Goal: Find specific page/section: Find specific page/section

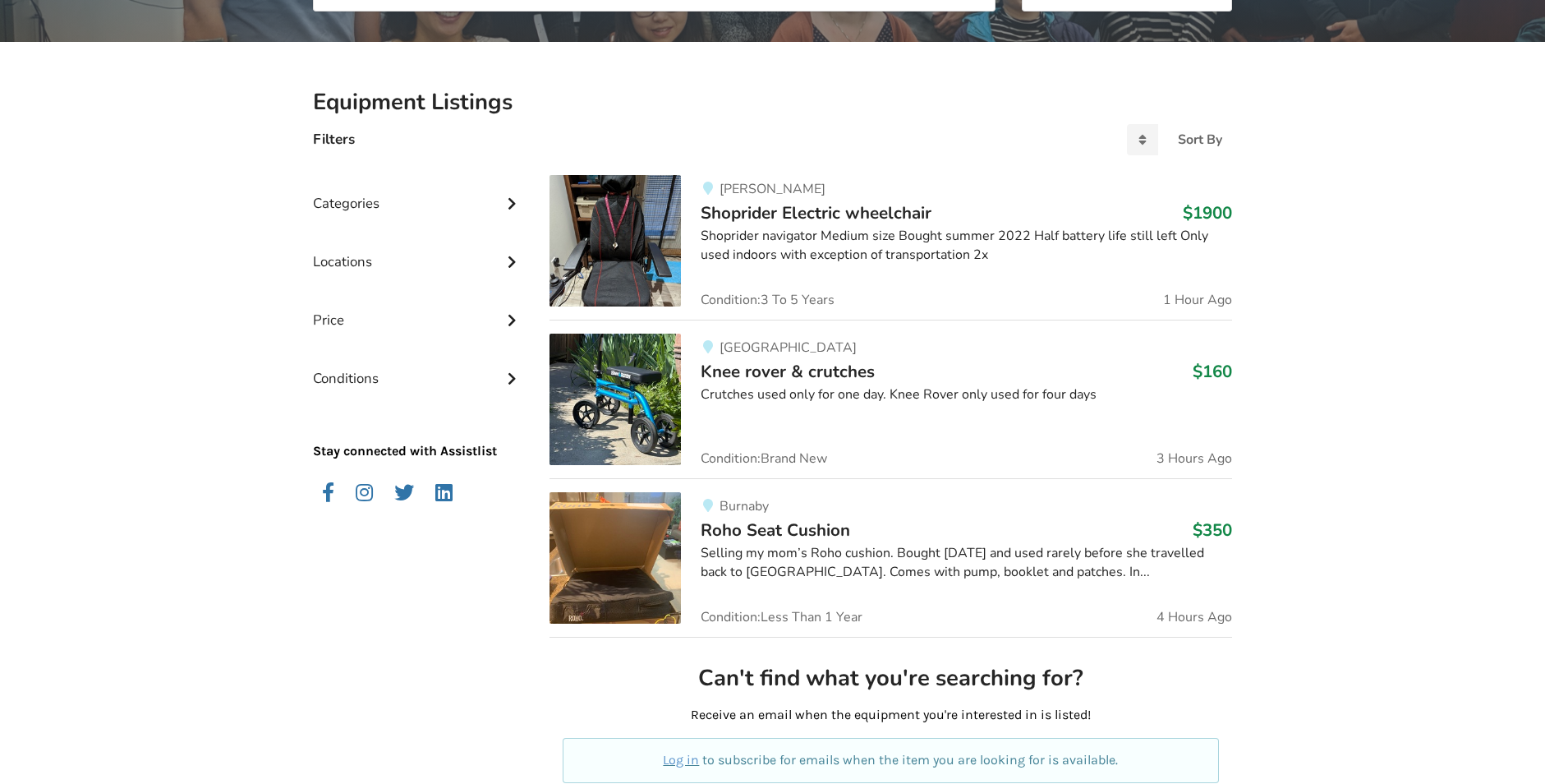
scroll to position [328, 0]
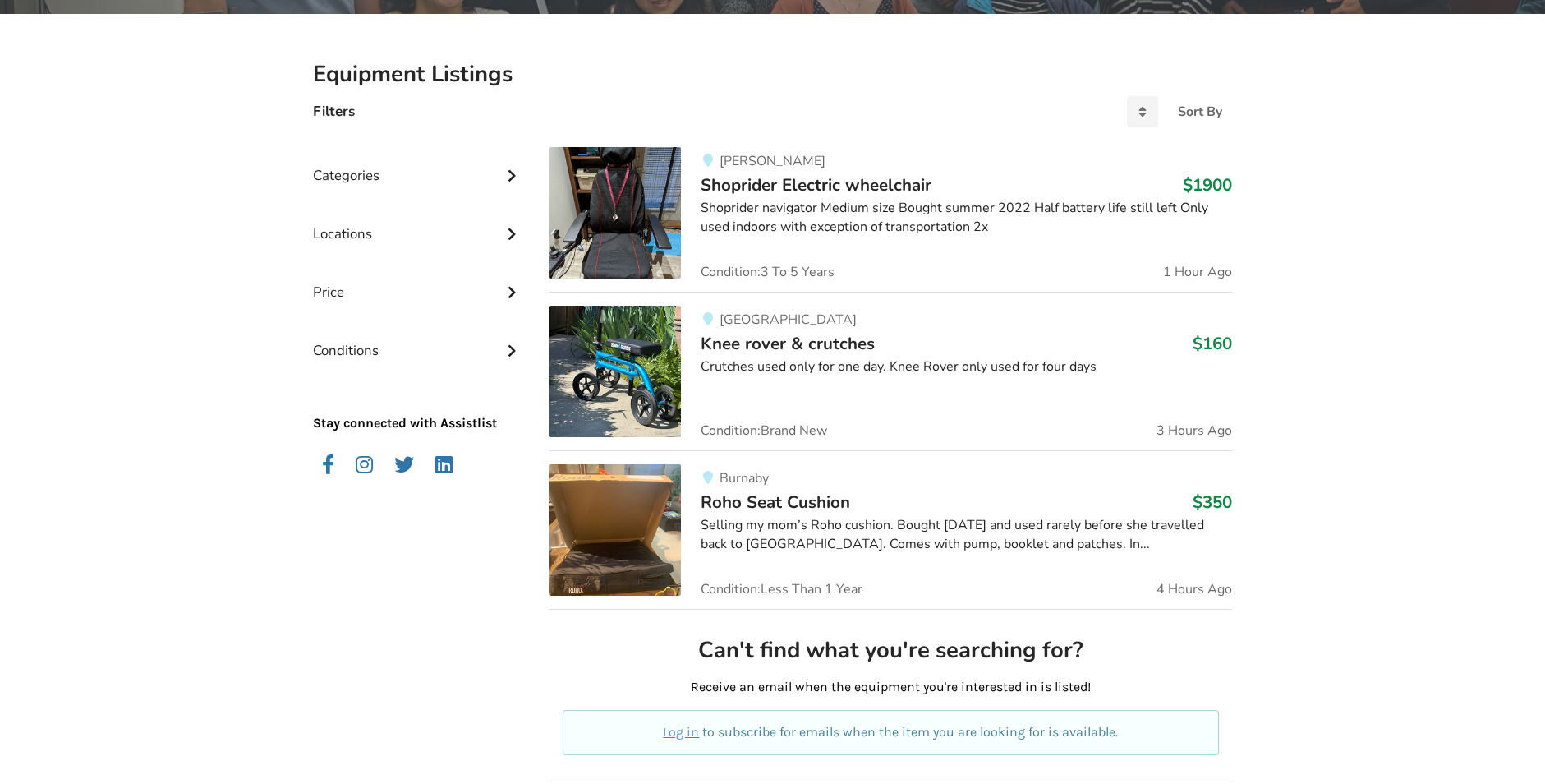
click at [515, 175] on icon at bounding box center [511, 173] width 16 height 14
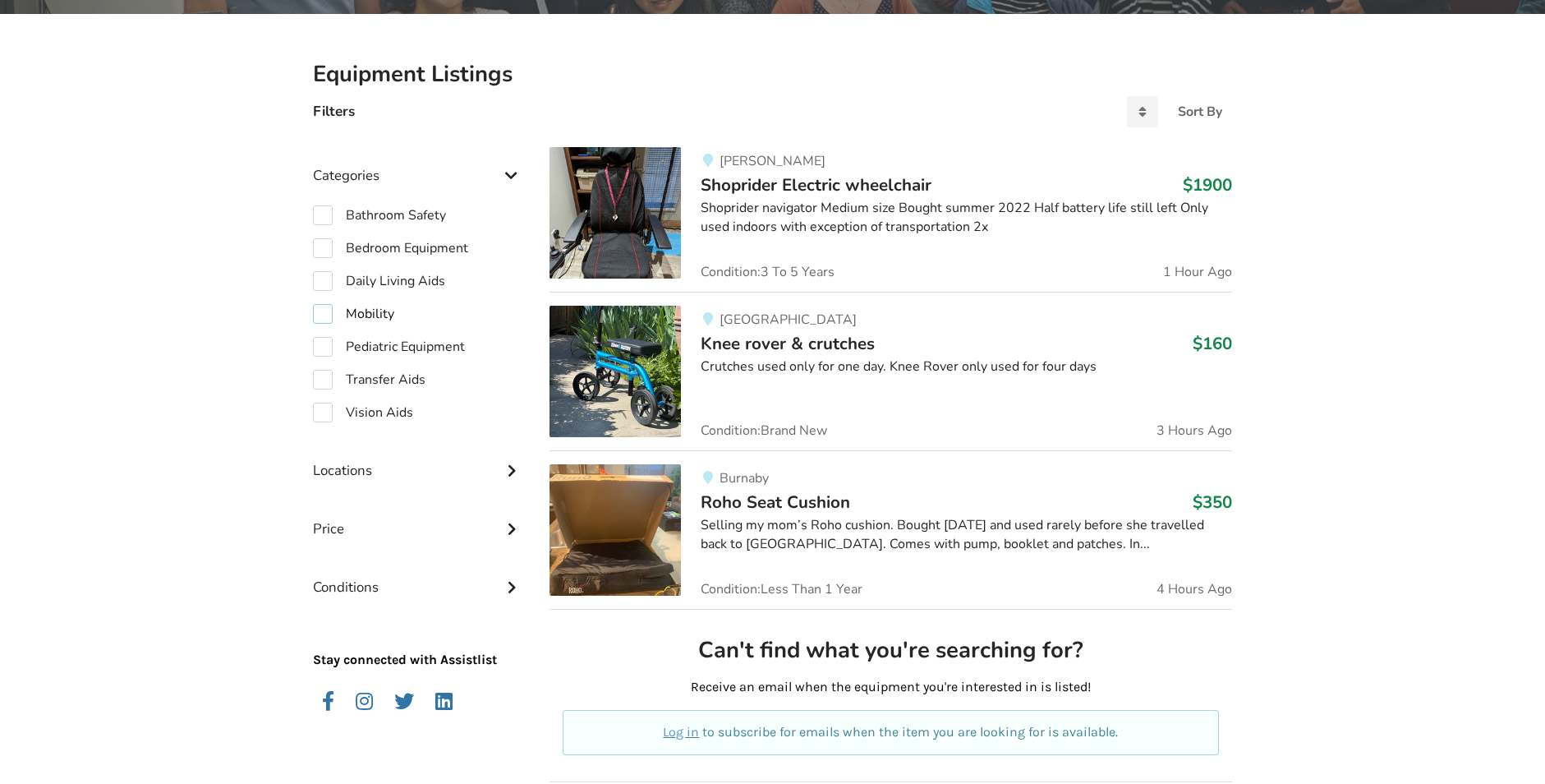
click at [322, 309] on label "Mobility" at bounding box center [353, 314] width 81 height 19
checkbox input "true"
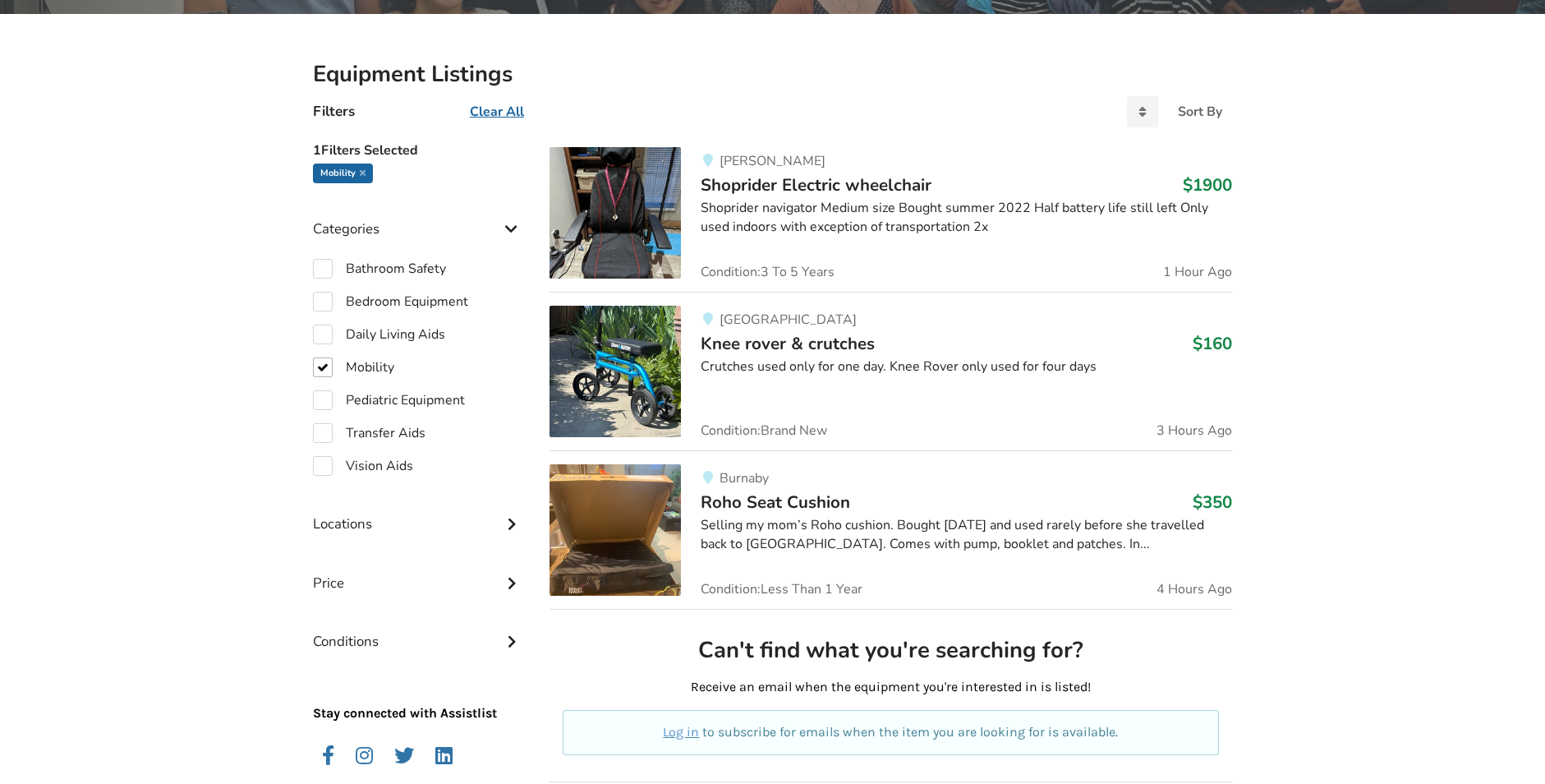
click at [509, 523] on icon at bounding box center [511, 522] width 16 height 14
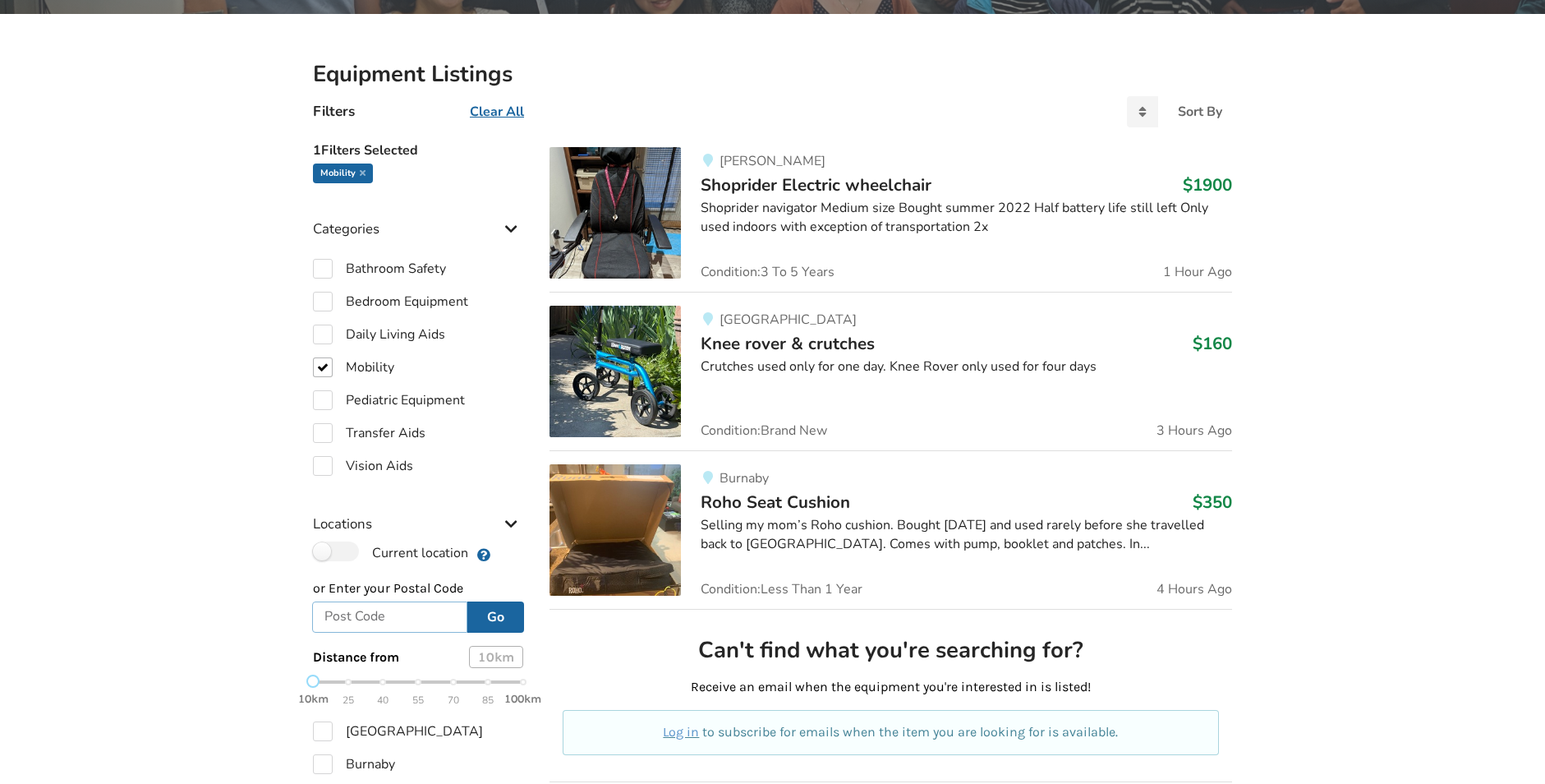
click at [338, 613] on input "text" at bounding box center [390, 617] width 155 height 31
type input "v3x2b5"
click at [497, 617] on button "Go" at bounding box center [496, 617] width 57 height 31
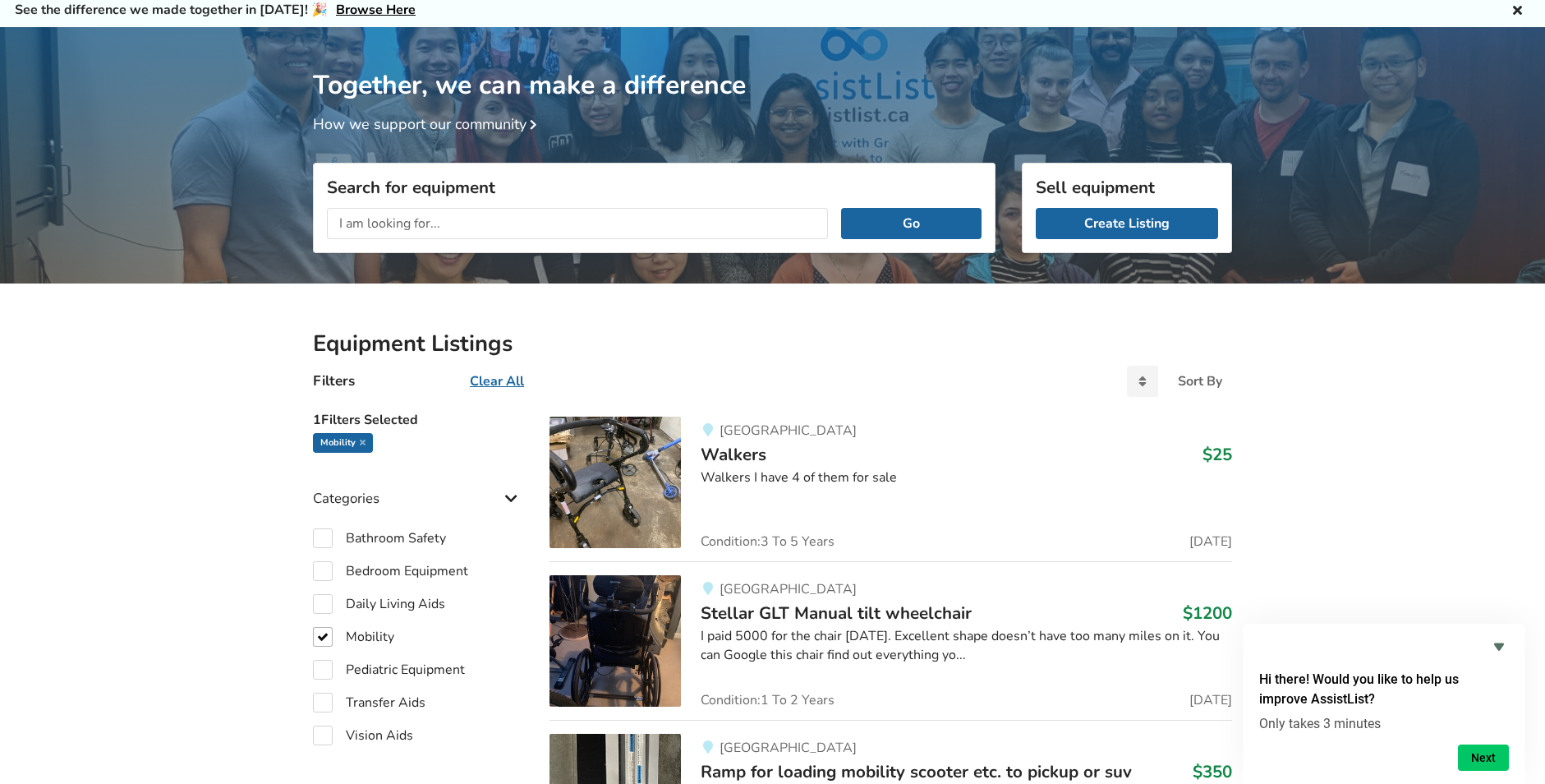
scroll to position [19, 0]
